Goal: Information Seeking & Learning: Learn about a topic

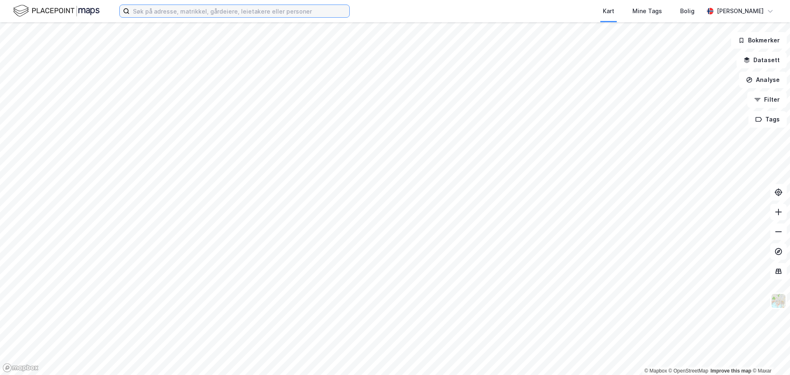
click at [167, 7] on input at bounding box center [240, 11] width 220 height 12
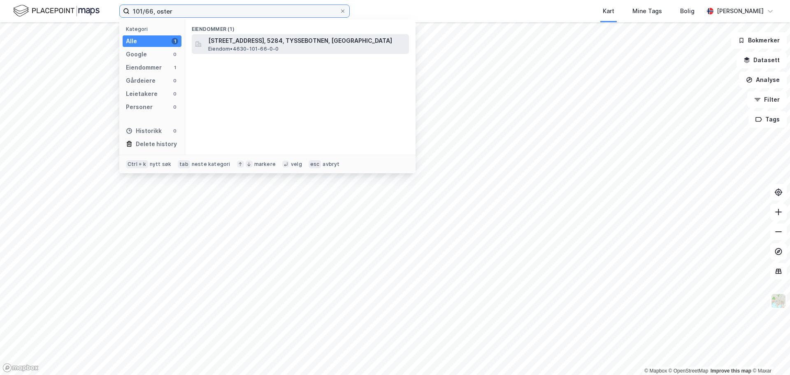
type input "101/66, oster"
click at [221, 41] on span "[STREET_ADDRESS], 5284, TYSSEBOTNEN, [GEOGRAPHIC_DATA]" at bounding box center [307, 41] width 198 height 10
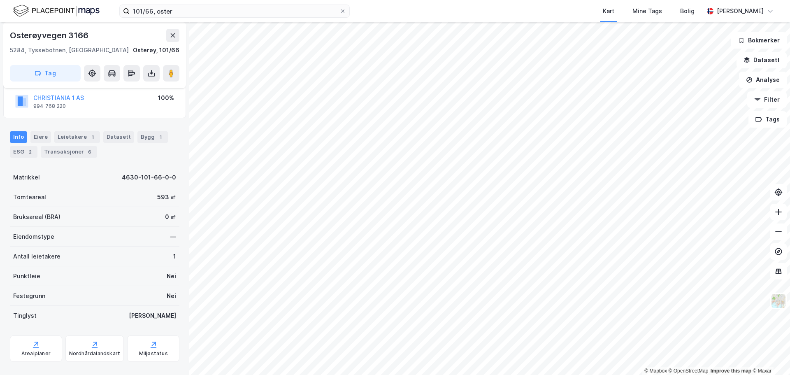
scroll to position [73, 0]
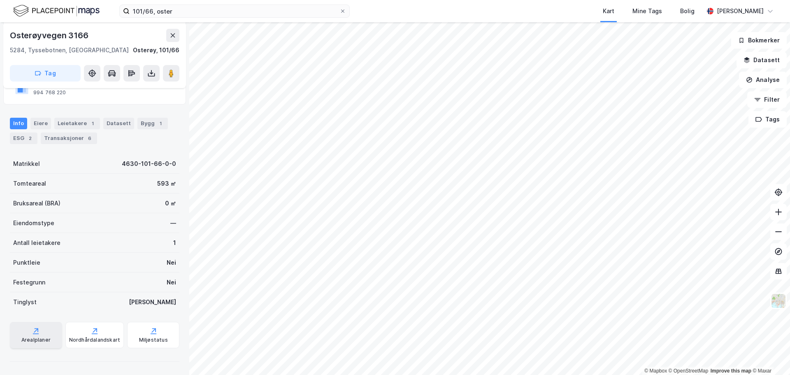
click at [43, 337] on div "Arealplaner" at bounding box center [35, 340] width 29 height 7
